Goal: Navigation & Orientation: Find specific page/section

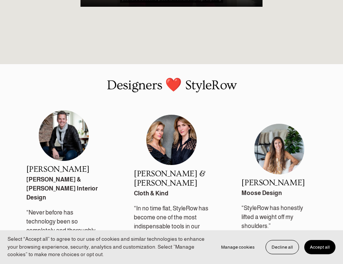
scroll to position [855, 0]
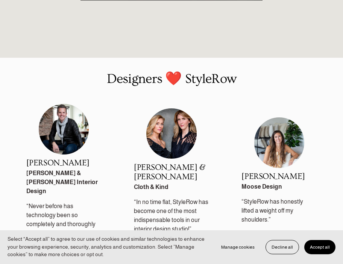
click at [317, 244] on button "Accept all" at bounding box center [319, 247] width 31 height 14
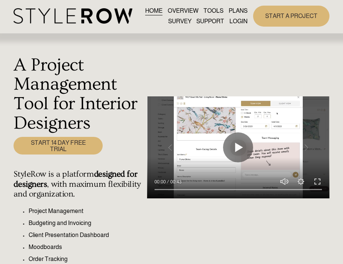
scroll to position [0, 0]
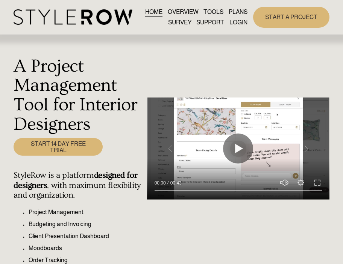
click at [267, 14] on link "START A PROJECT" at bounding box center [291, 17] width 76 height 21
click at [211, 12] on link "TOOLS" at bounding box center [213, 12] width 20 height 10
